Goal: Information Seeking & Learning: Learn about a topic

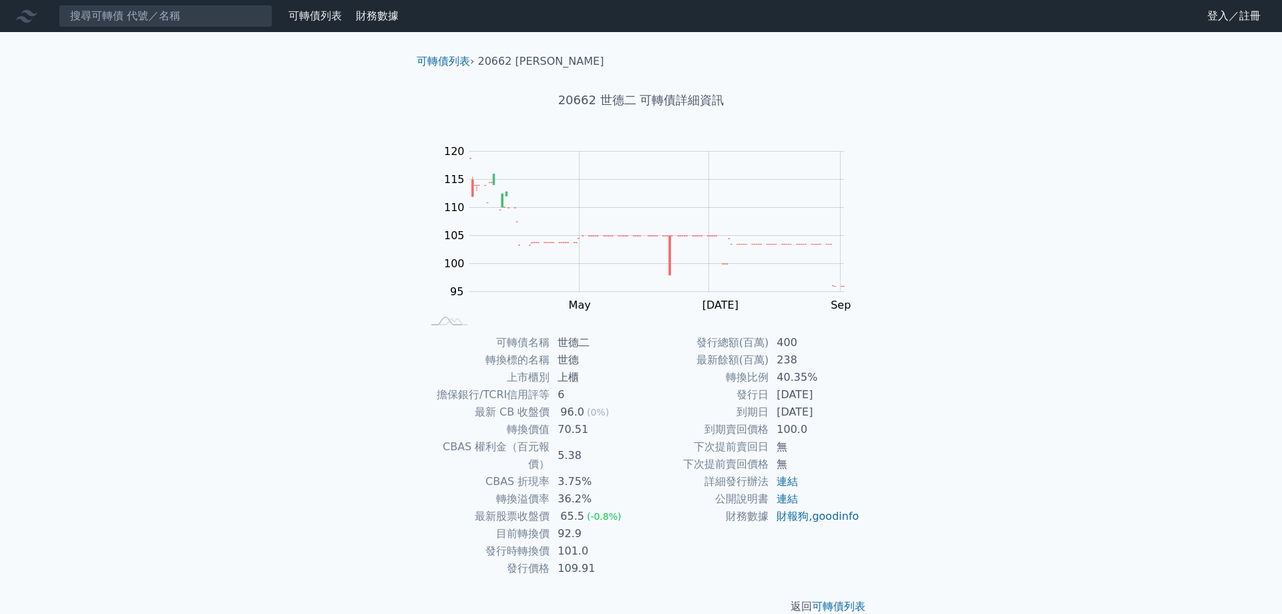
click at [606, 401] on td "6" at bounding box center [595, 394] width 91 height 17
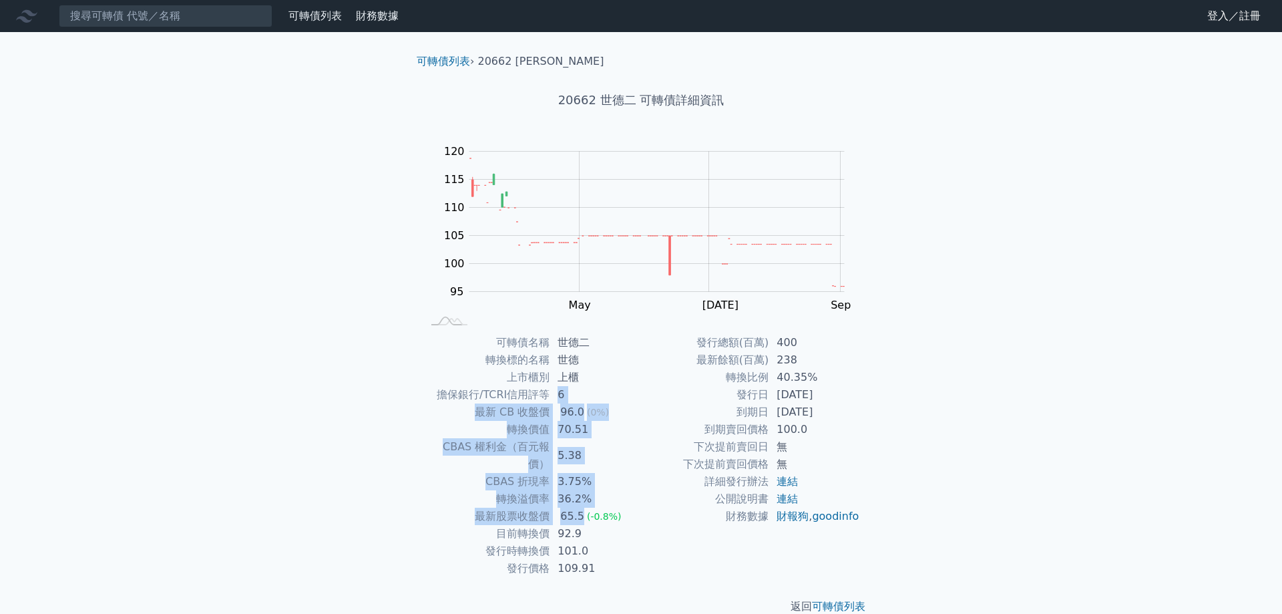
drag, startPoint x: 606, startPoint y: 401, endPoint x: 636, endPoint y: 491, distance: 95.6
click at [636, 491] on tbody "可轉債名稱 世德二 轉換標的名稱 世德 上市櫃別 上櫃 擔保銀行/TCRI信用評等 6 最新 CB 收盤價 96.0 (0%) 轉換價值 70.51 CBAS…" at bounding box center [531, 455] width 219 height 243
click at [636, 507] on td "65.5 (-0.8%)" at bounding box center [595, 515] width 91 height 17
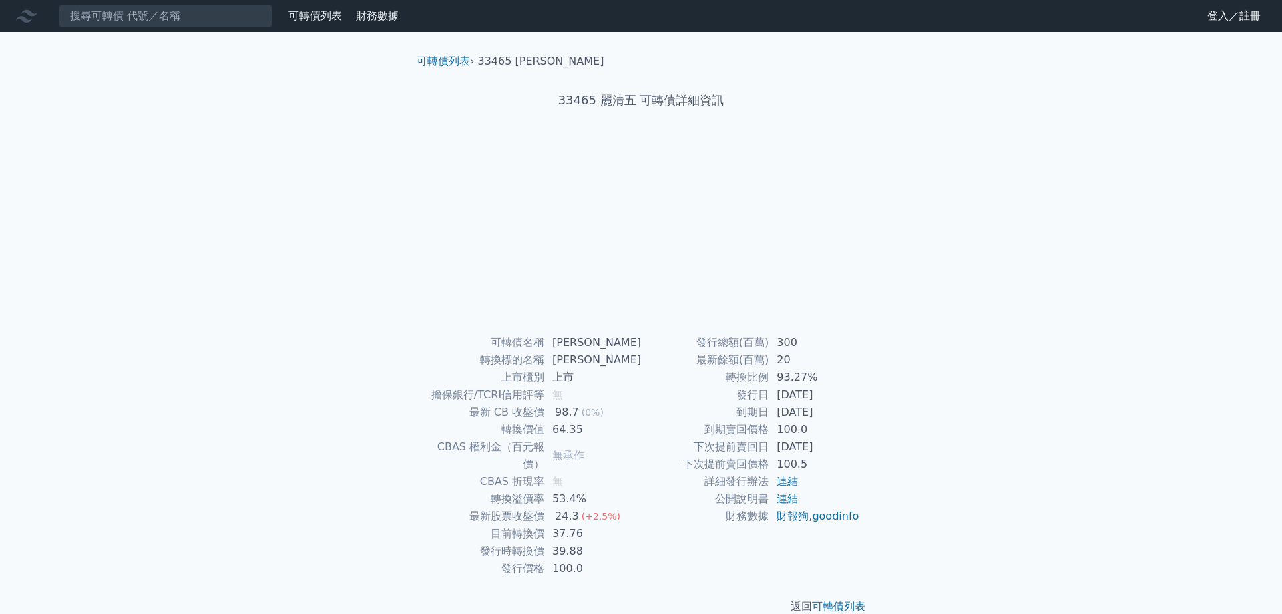
drag, startPoint x: 595, startPoint y: 513, endPoint x: 836, endPoint y: 417, distance: 259.5
click at [836, 417] on div "可轉債名稱 麗清五 轉換標的名稱 麗清 上市櫃別 上市 擔保銀行/TCRI信用評等 無 最新 CB 收盤價 98.7 (0%) 轉換價值 64.35 CBAS…" at bounding box center [641, 455] width 470 height 243
click at [836, 417] on td "2025-12-28" at bounding box center [814, 411] width 91 height 17
drag, startPoint x: 505, startPoint y: 521, endPoint x: 851, endPoint y: 451, distance: 353.4
click at [851, 451] on div "可轉債名稱 麗清五 轉換標的名稱 麗清 上市櫃別 上市 擔保銀行/TCRI信用評等 無 最新 CB 收盤價 98.7 (0%) 轉換價值 64.35 CBAS…" at bounding box center [641, 455] width 470 height 243
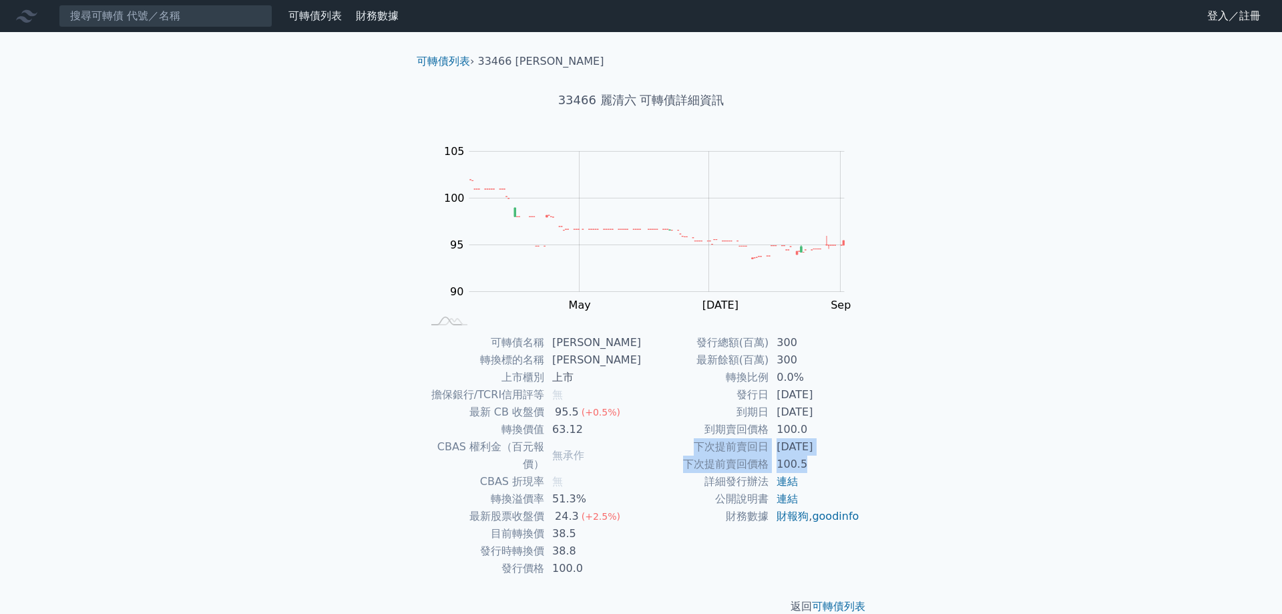
drag, startPoint x: 829, startPoint y: 461, endPoint x: 835, endPoint y: 428, distance: 33.3
click at [835, 428] on tbody "發行總額(百萬) 300 最新餘額(百萬) 300 轉換比例 0.0% 發行日 2024-11-27 到期日 2027-11-27 到期賣回價格 100.0 …" at bounding box center [750, 429] width 219 height 191
click at [692, 451] on td "下次提前賣回日" at bounding box center [705, 446] width 128 height 17
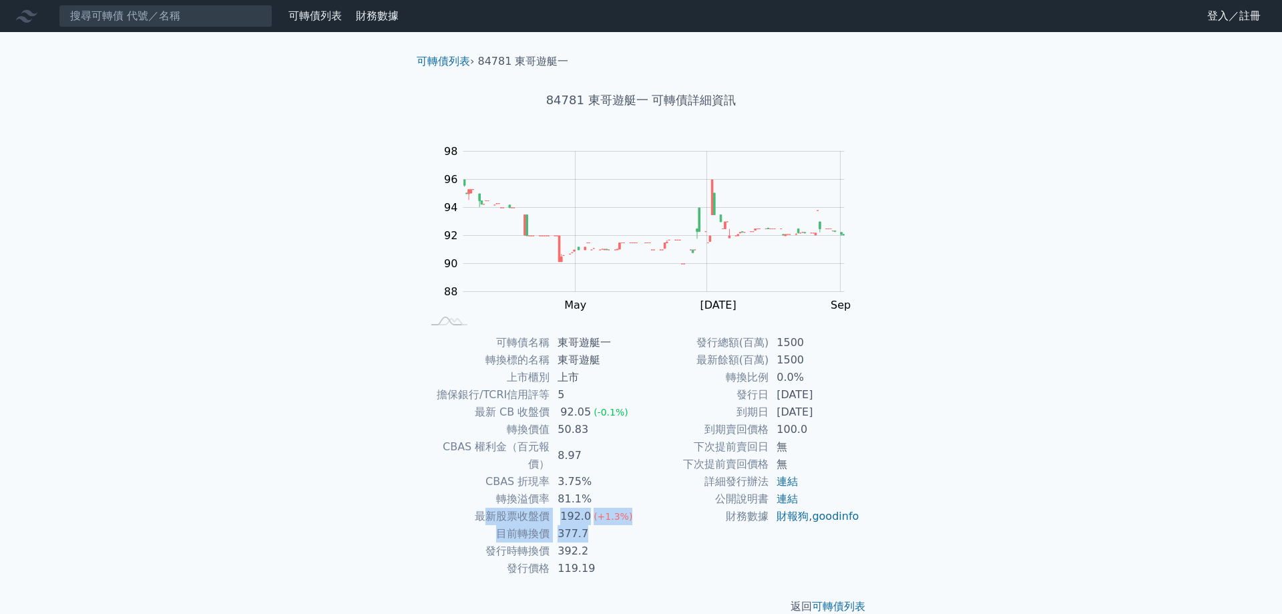
drag, startPoint x: 0, startPoint y: 0, endPoint x: 490, endPoint y: 504, distance: 703.1
click at [490, 504] on tbody "可轉債名稱 東哥遊艇一 轉換標的名稱 東哥遊艇 上市櫃別 上市 擔保銀行/TCRI信用評等 5 最新 CB 收盤價 92.05 (-0.1%) 轉換價值 50…" at bounding box center [531, 455] width 219 height 243
click at [748, 525] on td "財務數據" at bounding box center [705, 515] width 128 height 17
drag, startPoint x: 825, startPoint y: 394, endPoint x: 807, endPoint y: 325, distance: 71.3
click at [807, 325] on div "可轉債列表 › 84781 東哥遊艇一 84781 東哥遊艇一 可轉債詳細資訊 Zoom Out 88 84 86 88 90 92 94 96 98 100…" at bounding box center [641, 334] width 470 height 604
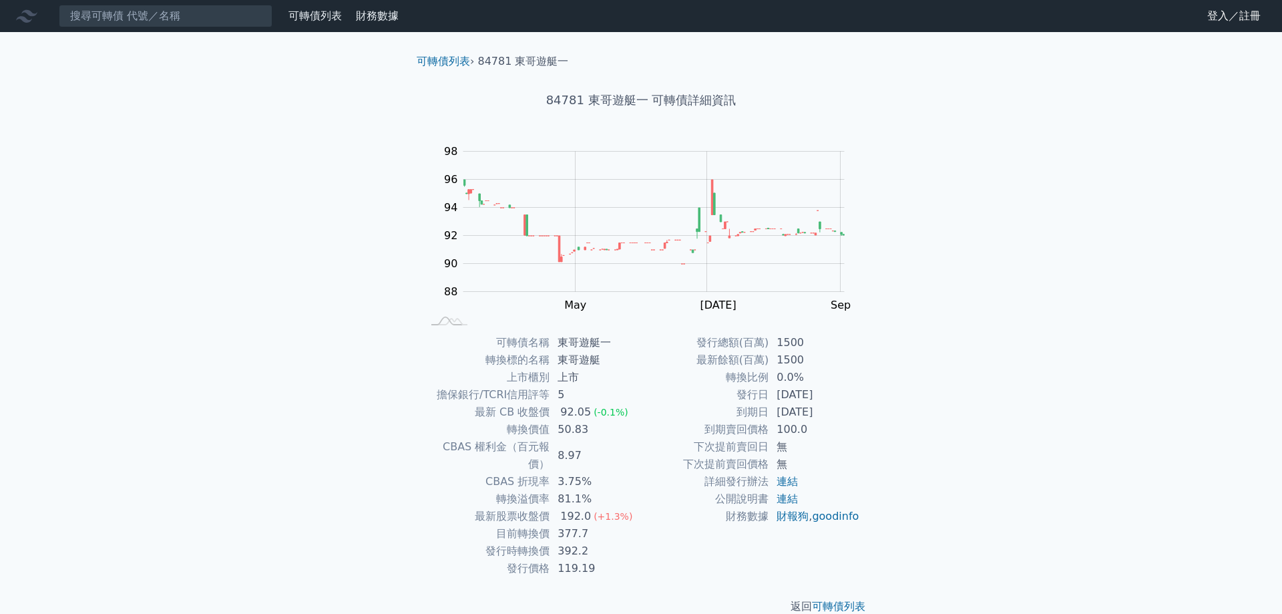
click at [995, 451] on div "可轉債列表 財務數據 可轉債列表 財務數據 登入／註冊 登入／註冊 可轉債列表 › 84781 東哥遊艇一 84781 東哥遊艇一 可轉債詳細資訊 Zoom …" at bounding box center [641, 318] width 1282 height 636
